Goal: Task Accomplishment & Management: Manage account settings

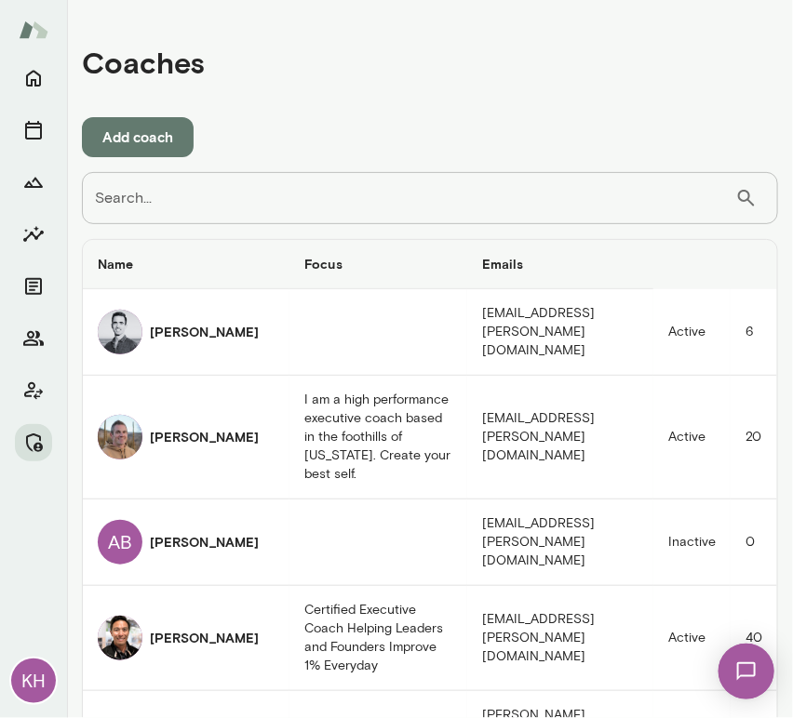
click at [304, 195] on input "Search..." at bounding box center [408, 198] width 653 height 52
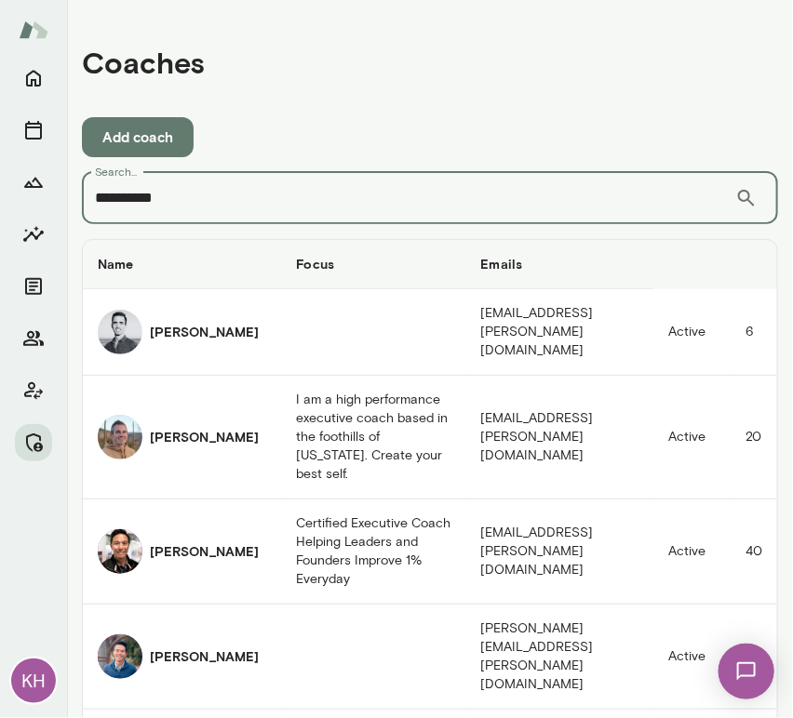
type input "**********"
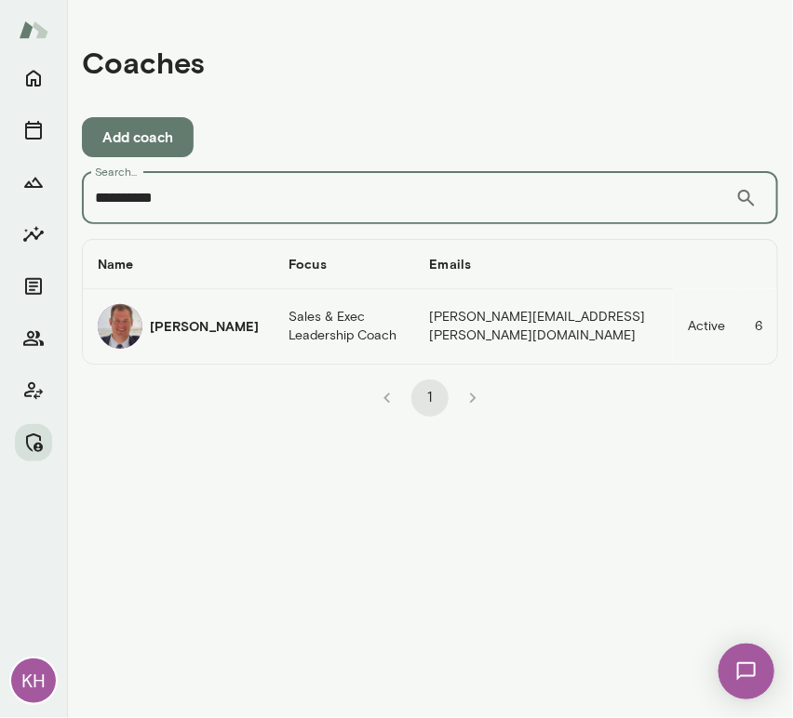
click at [240, 344] on div "Jonathan Mars" at bounding box center [178, 326] width 161 height 45
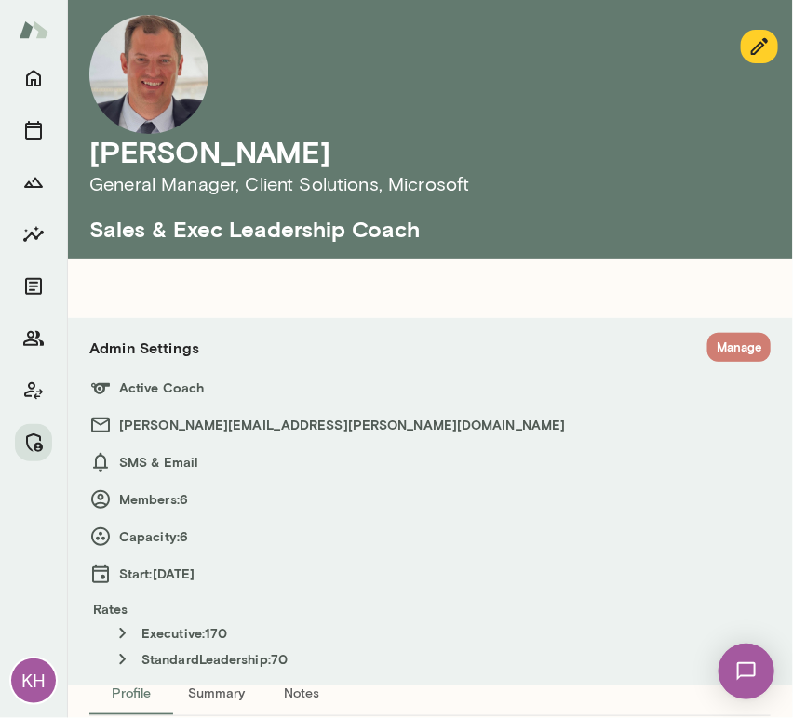
click at [707, 357] on button "Manage" at bounding box center [738, 347] width 63 height 29
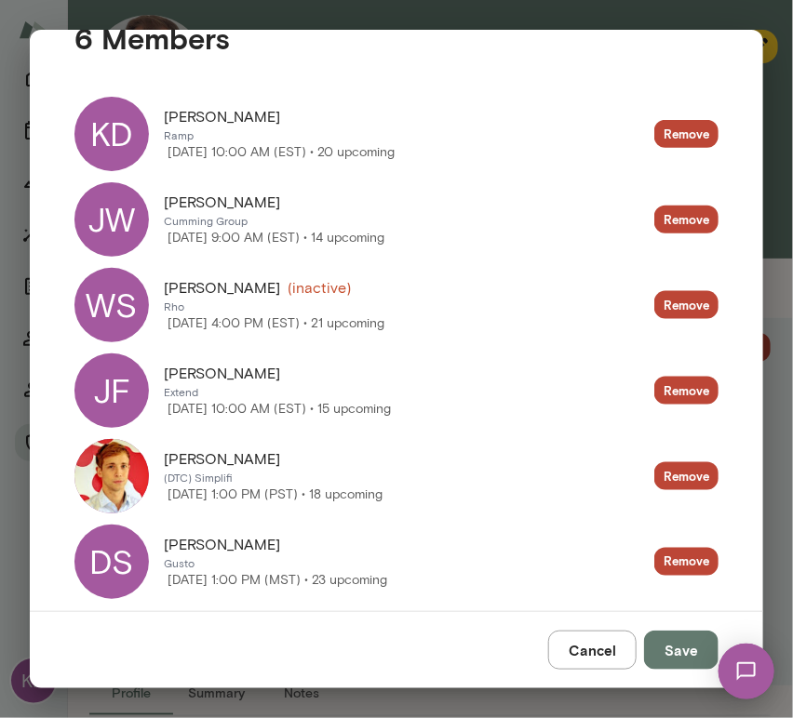
scroll to position [388, 0]
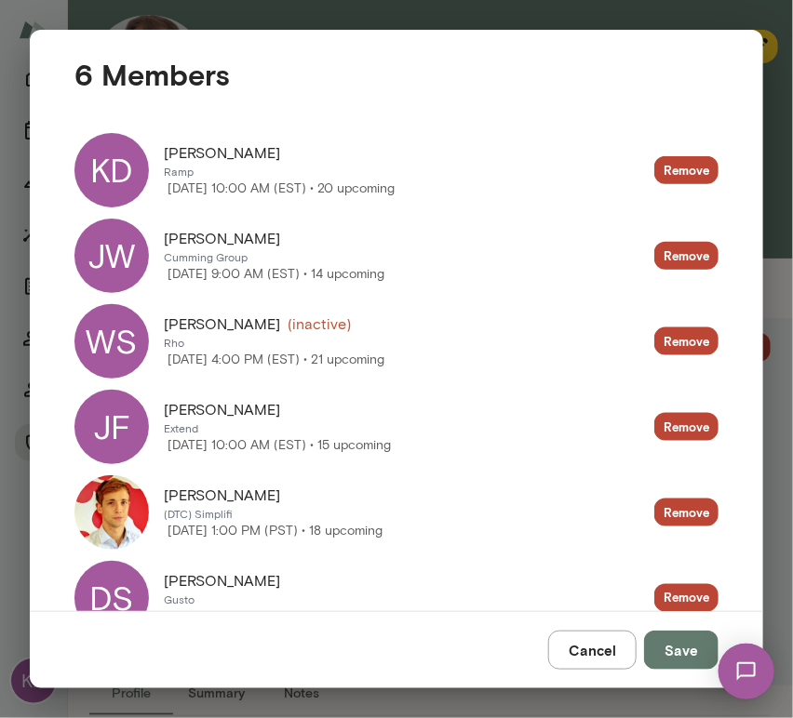
drag, startPoint x: 284, startPoint y: 152, endPoint x: 161, endPoint y: 156, distance: 122.9
click at [161, 156] on div "KD Kevin Dzierzawski Ramp Thursday, October 16 10:00 AM (EST) • 20 upcoming" at bounding box center [234, 170] width 320 height 74
copy span "Kevin Dzierzawski"
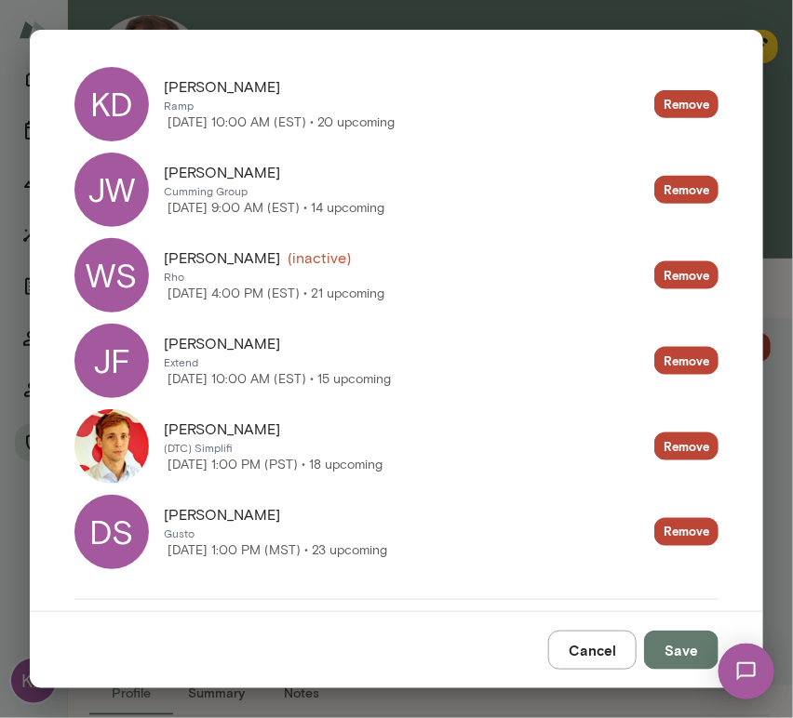
drag, startPoint x: 238, startPoint y: 342, endPoint x: 154, endPoint y: 348, distance: 83.9
click at [154, 348] on div "JF Jared Fritz Extend Friday, October 10 10:00 AM (EST) • 15 upcoming" at bounding box center [232, 361] width 316 height 74
copy div "Tuesday, October 14 4:00 PM (EST) • 21 upcoming Remove JF Jared Fritz"
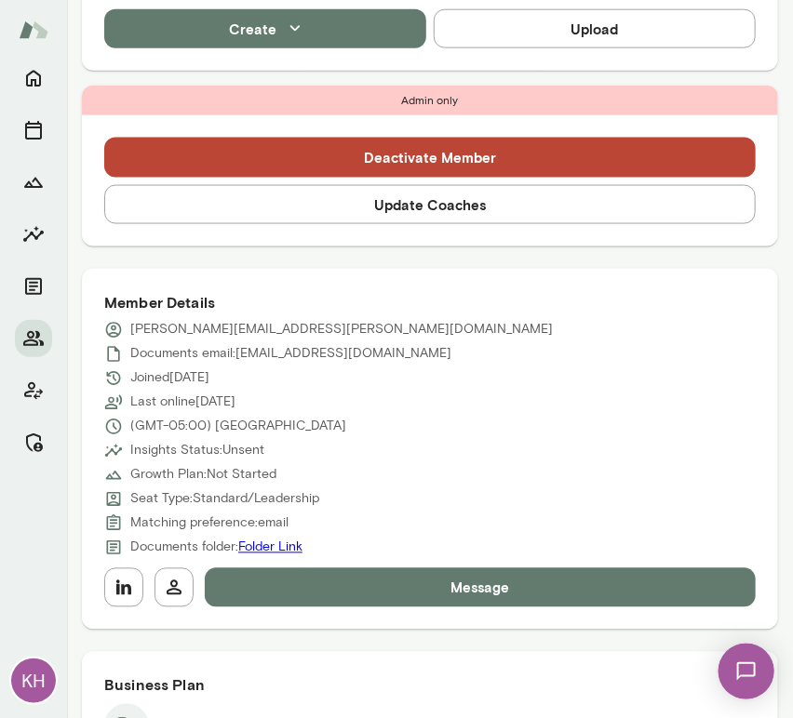
scroll to position [581, 0]
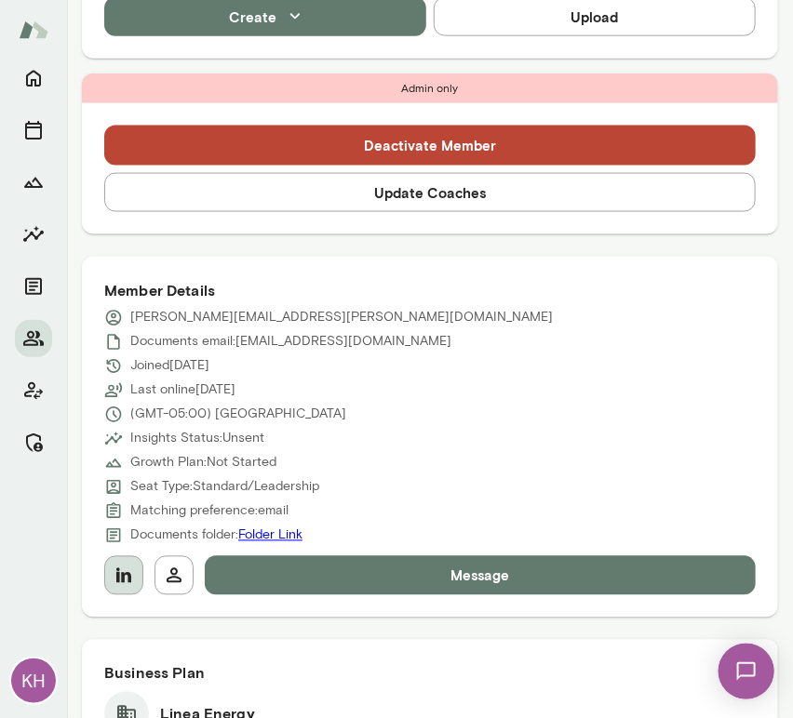
click at [126, 573] on icon "button" at bounding box center [123, 575] width 15 height 15
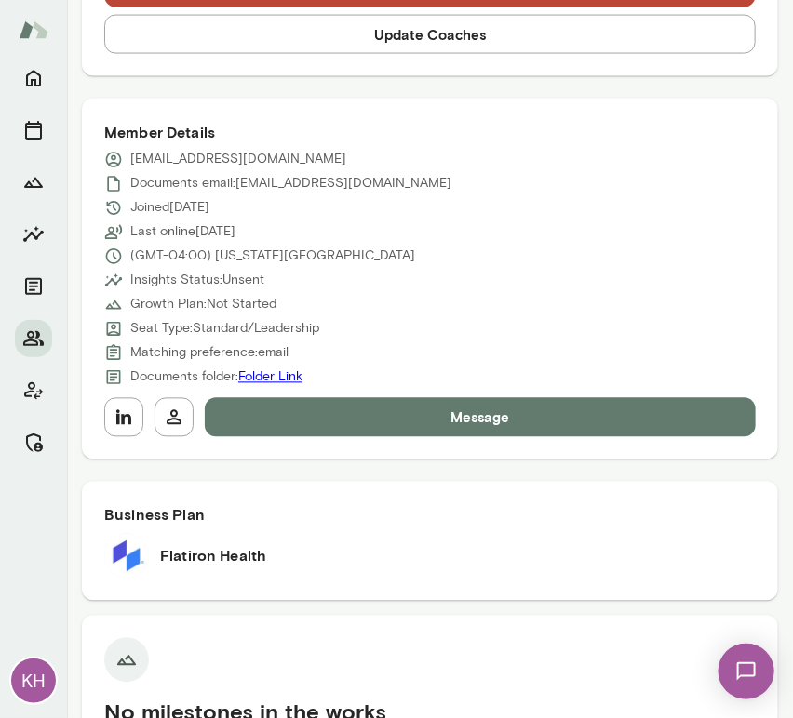
scroll to position [749, 0]
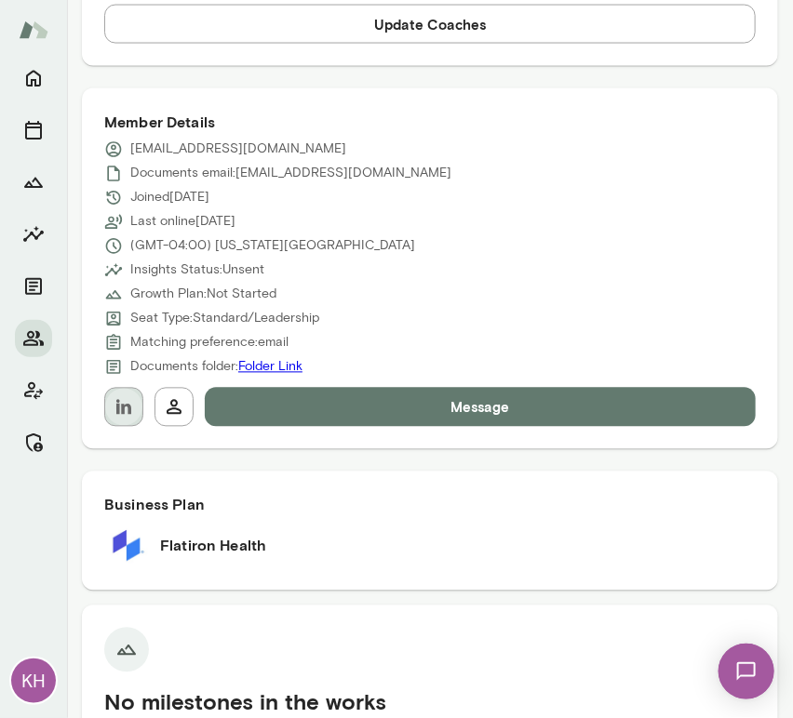
click at [121, 415] on icon "button" at bounding box center [124, 407] width 22 height 22
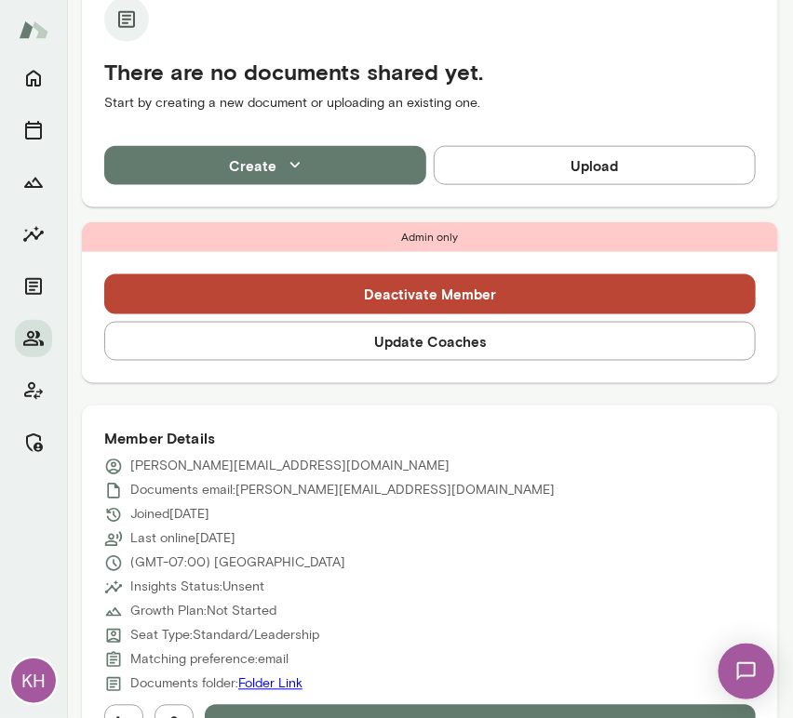
scroll to position [494, 0]
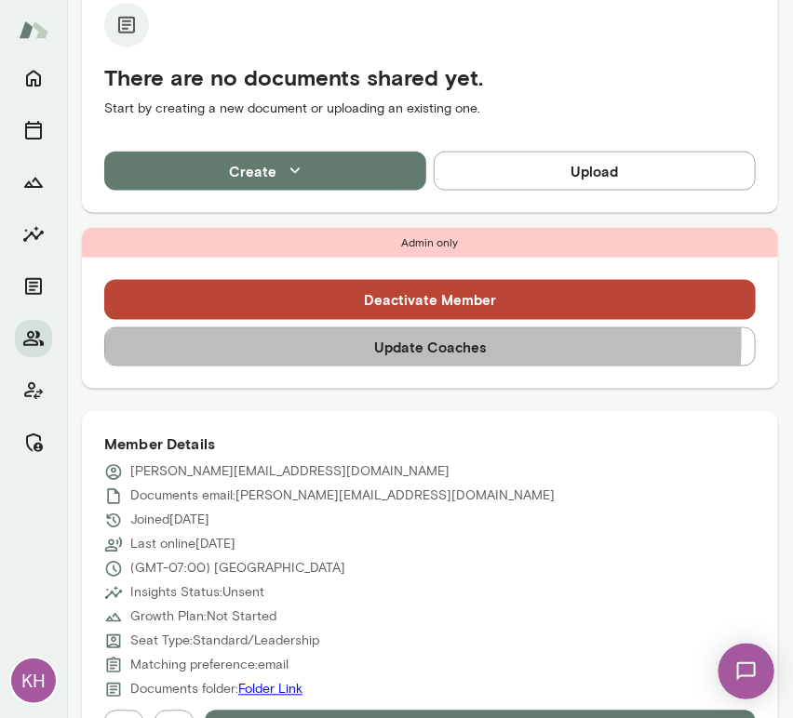
click at [316, 340] on button "Update Coaches" at bounding box center [429, 347] width 651 height 39
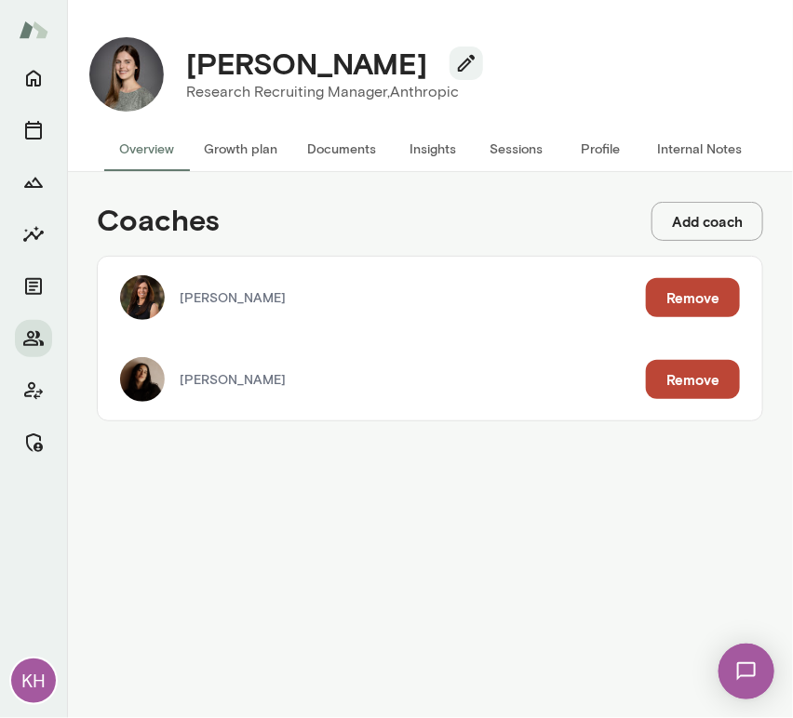
click at [689, 308] on button "Remove" at bounding box center [693, 297] width 94 height 39
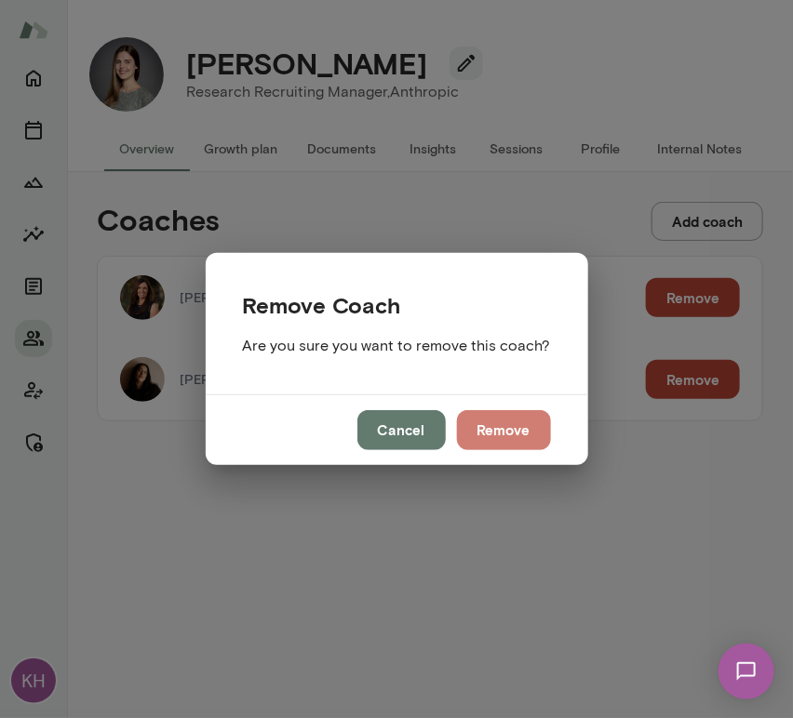
click at [509, 441] on button "Remove" at bounding box center [504, 429] width 94 height 39
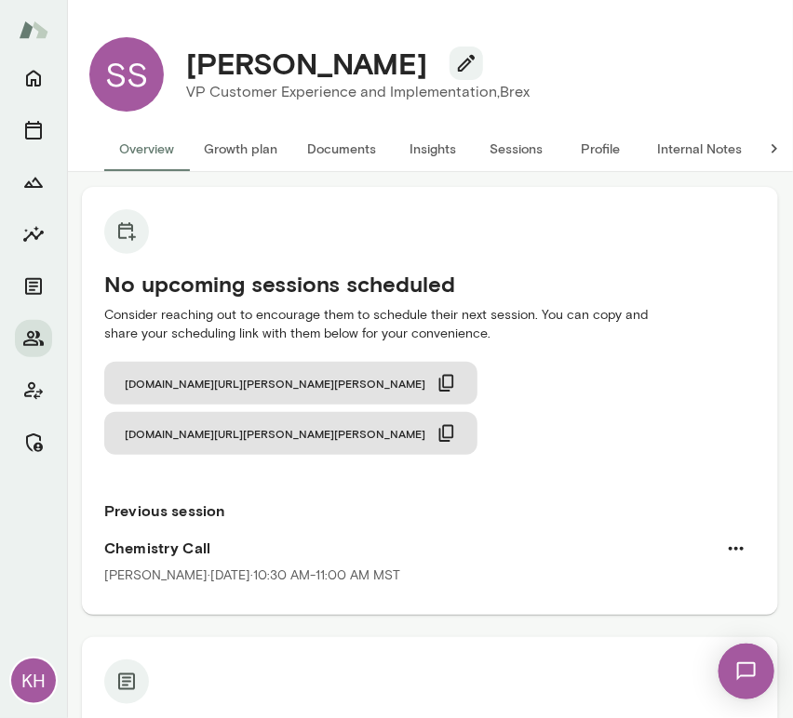
click at [519, 156] on button "Sessions" at bounding box center [517, 149] width 84 height 45
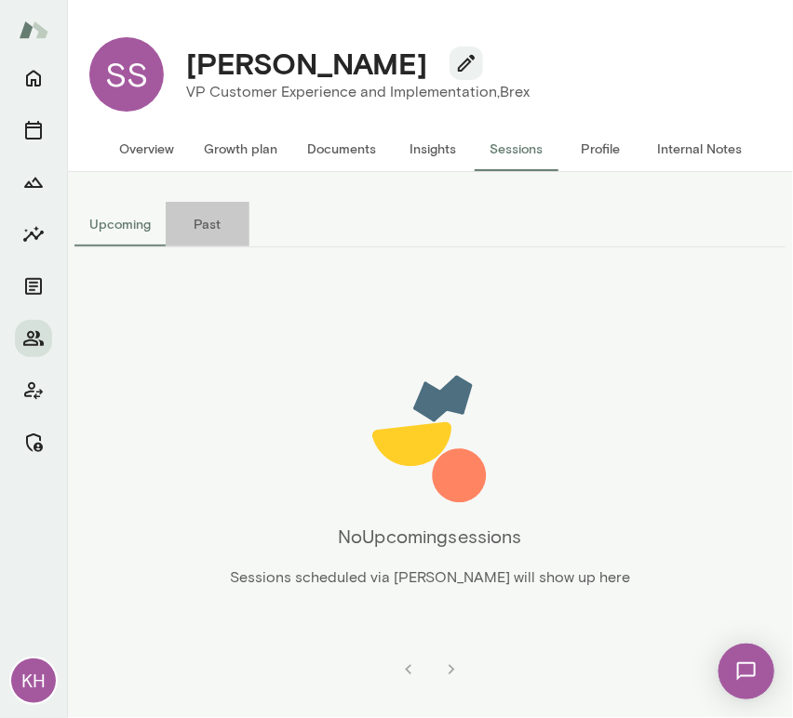
click at [191, 219] on button "Past" at bounding box center [208, 224] width 84 height 45
